Goal: Complete application form

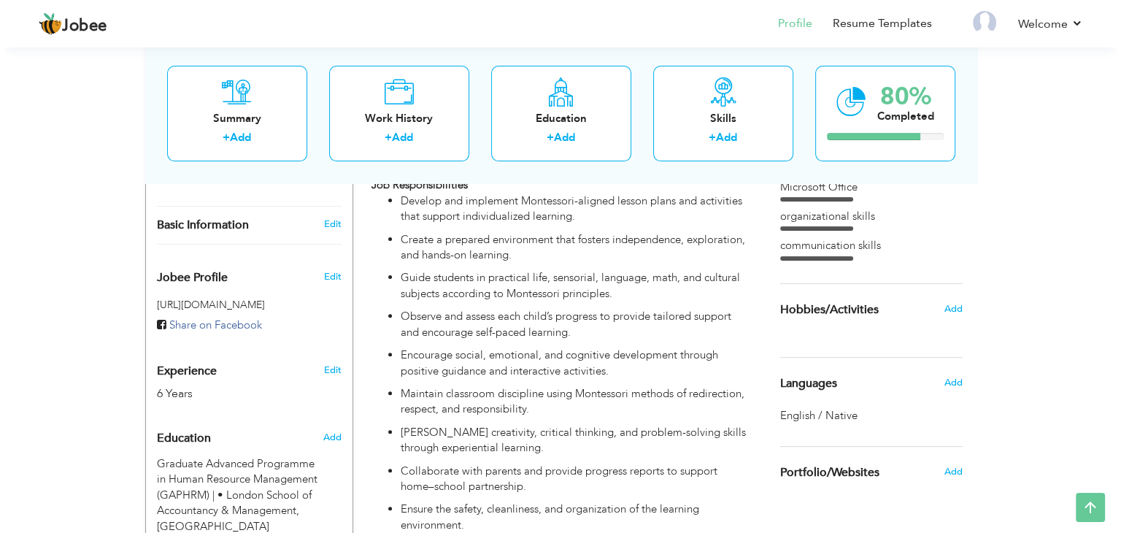
scroll to position [414, 0]
click at [327, 363] on link "Edit" at bounding box center [326, 369] width 18 height 13
type input "Meena"
type input "[PERSON_NAME]"
type input "07491644070"
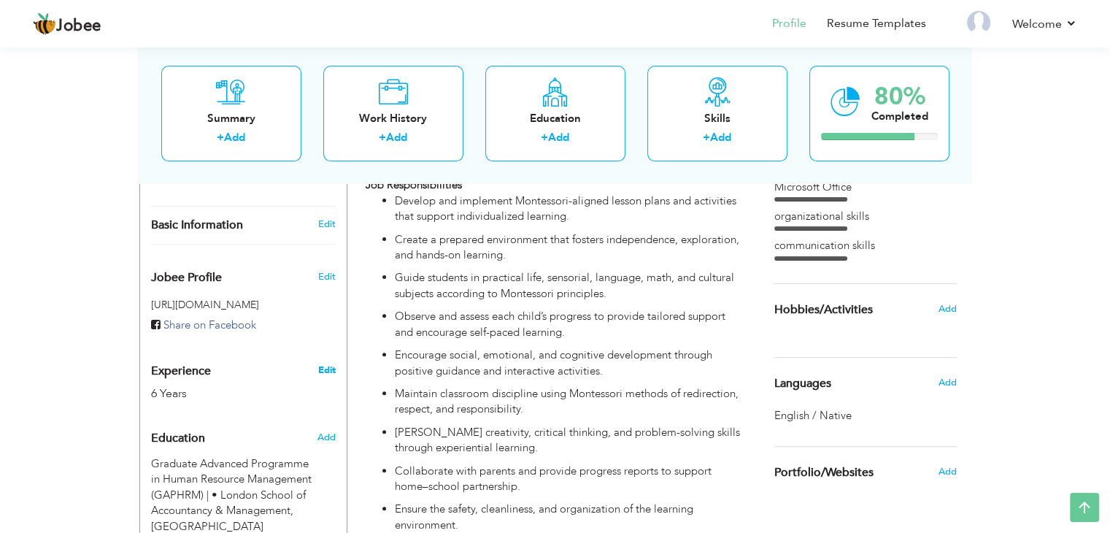
select select "number:225"
type input "[GEOGRAPHIC_DATA]"
select select "number:8"
type input "Greenland School"
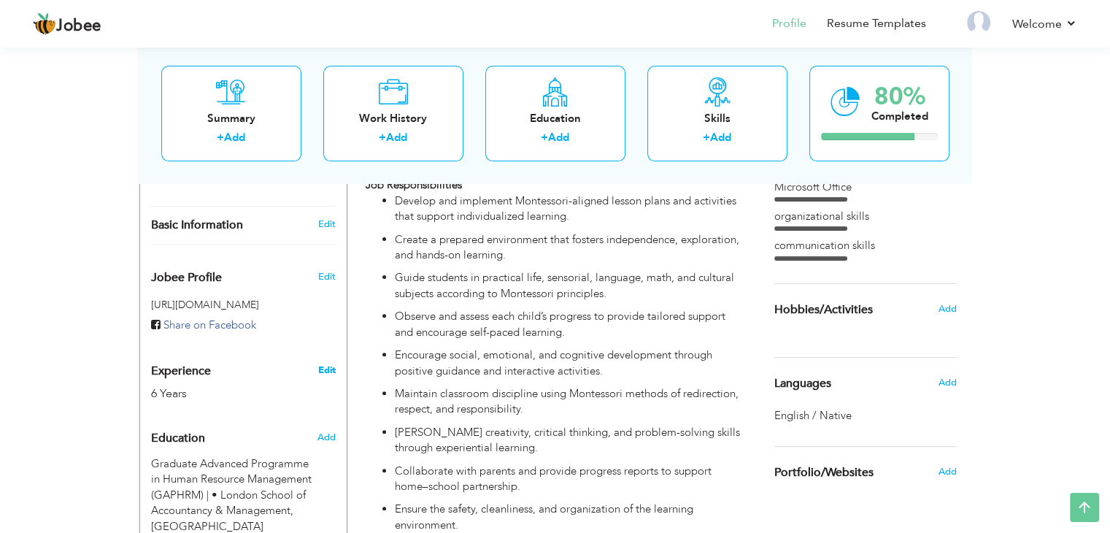
type input "English Teacher for [GEOGRAPHIC_DATA]"
type input "https://www.linkedin.com/in/meena-roy-ba8286b7"
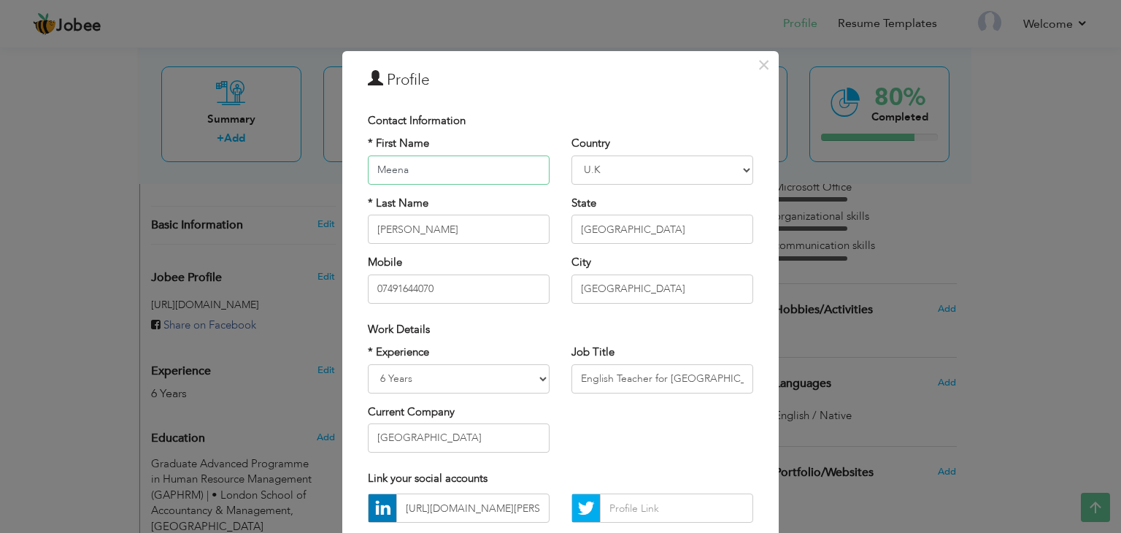
scroll to position [6, 0]
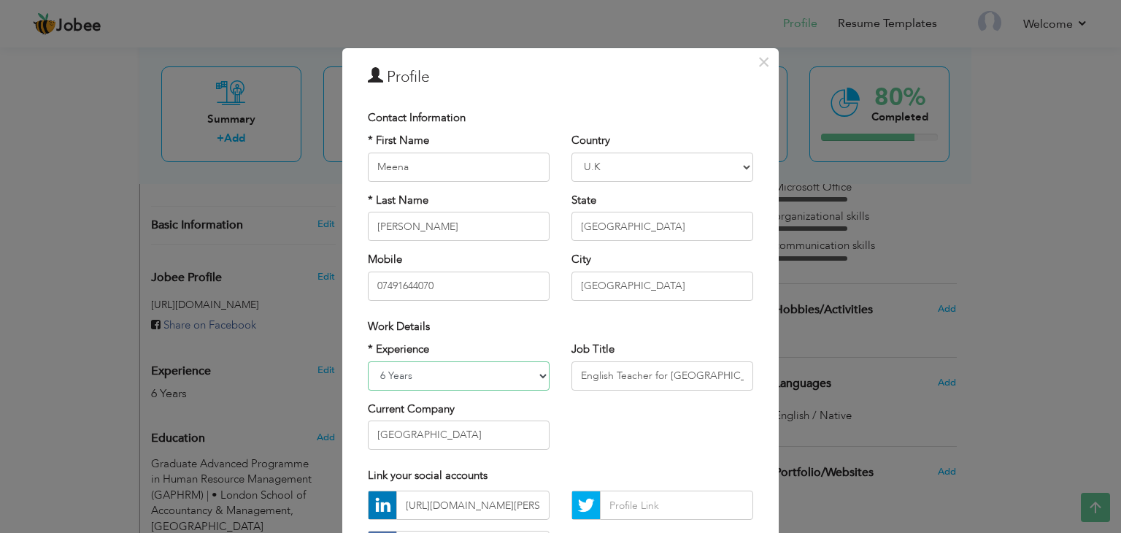
click at [536, 371] on select "Entry Level Less than 1 Year 1 Year 2 Years 3 Years 4 Years 5 Years 6 Years 7 Y…" at bounding box center [459, 375] width 182 height 29
select select "number:10"
click at [368, 361] on select "Entry Level Less than 1 Year 1 Year 2 Years 3 Years 4 Years 5 Years 6 Years 7 Y…" at bounding box center [459, 375] width 182 height 29
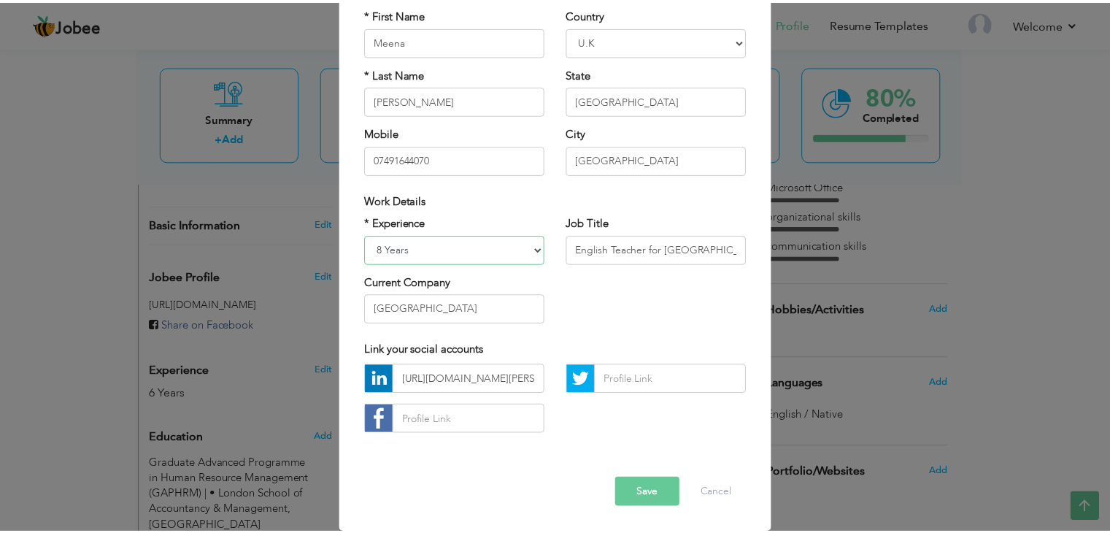
scroll to position [131, 0]
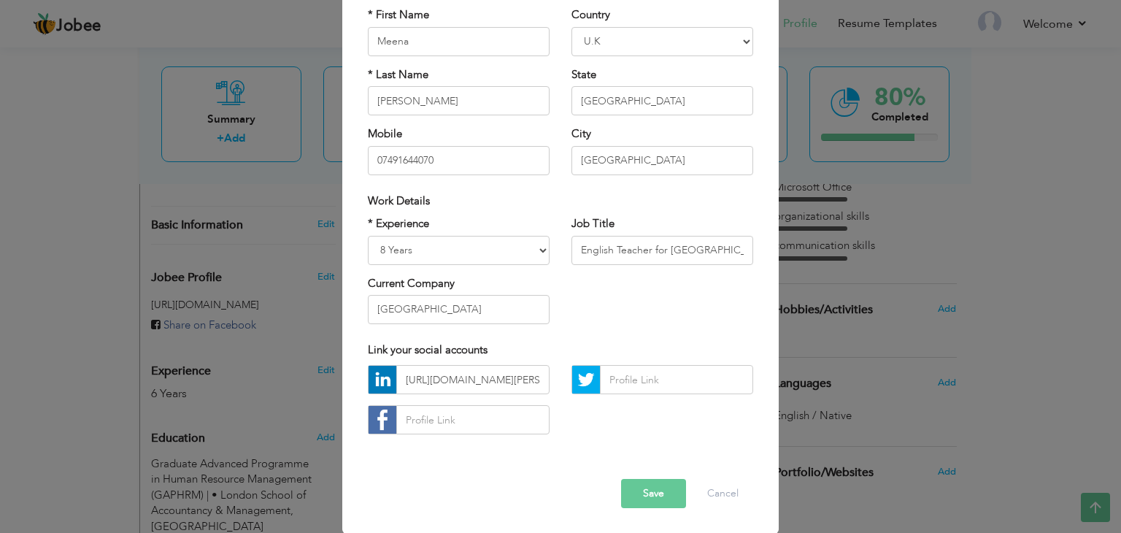
click at [652, 502] on button "Save" at bounding box center [653, 493] width 65 height 29
